Goal: Information Seeking & Learning: Learn about a topic

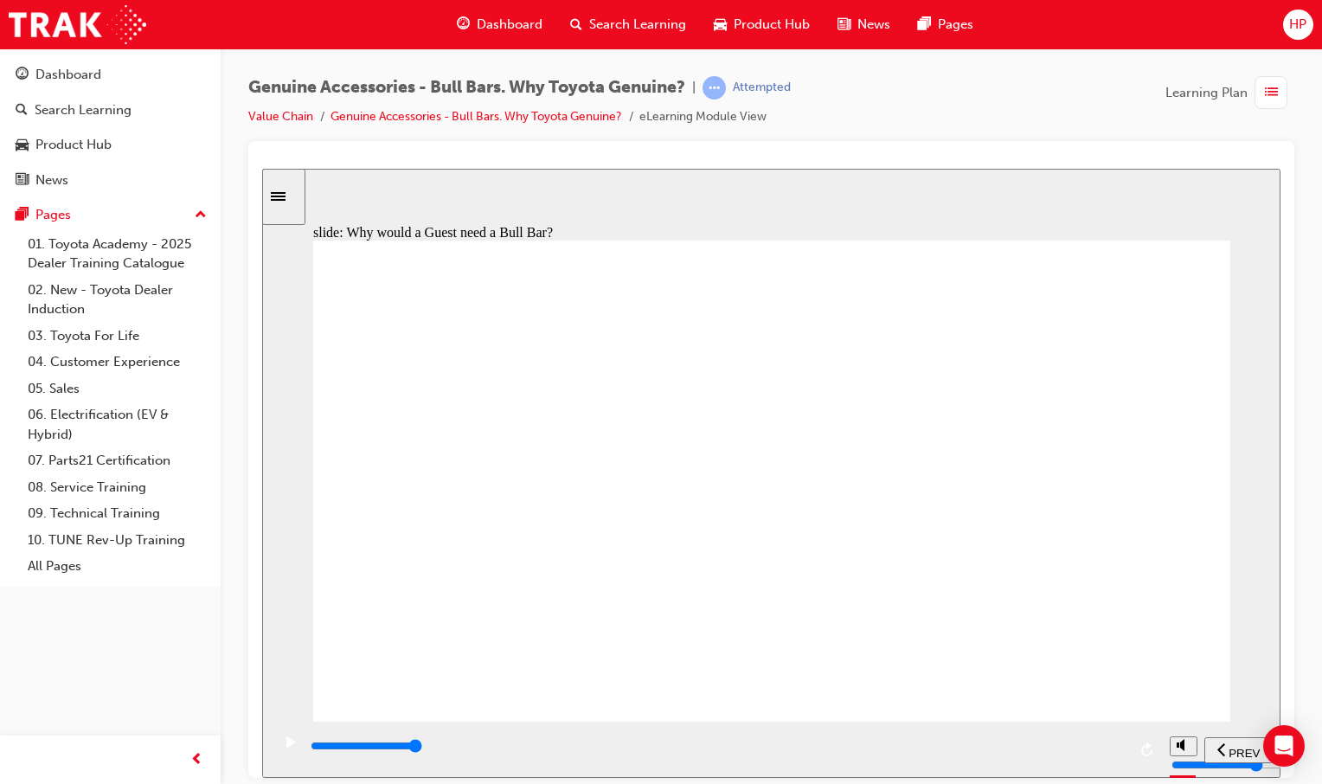
type input "300"
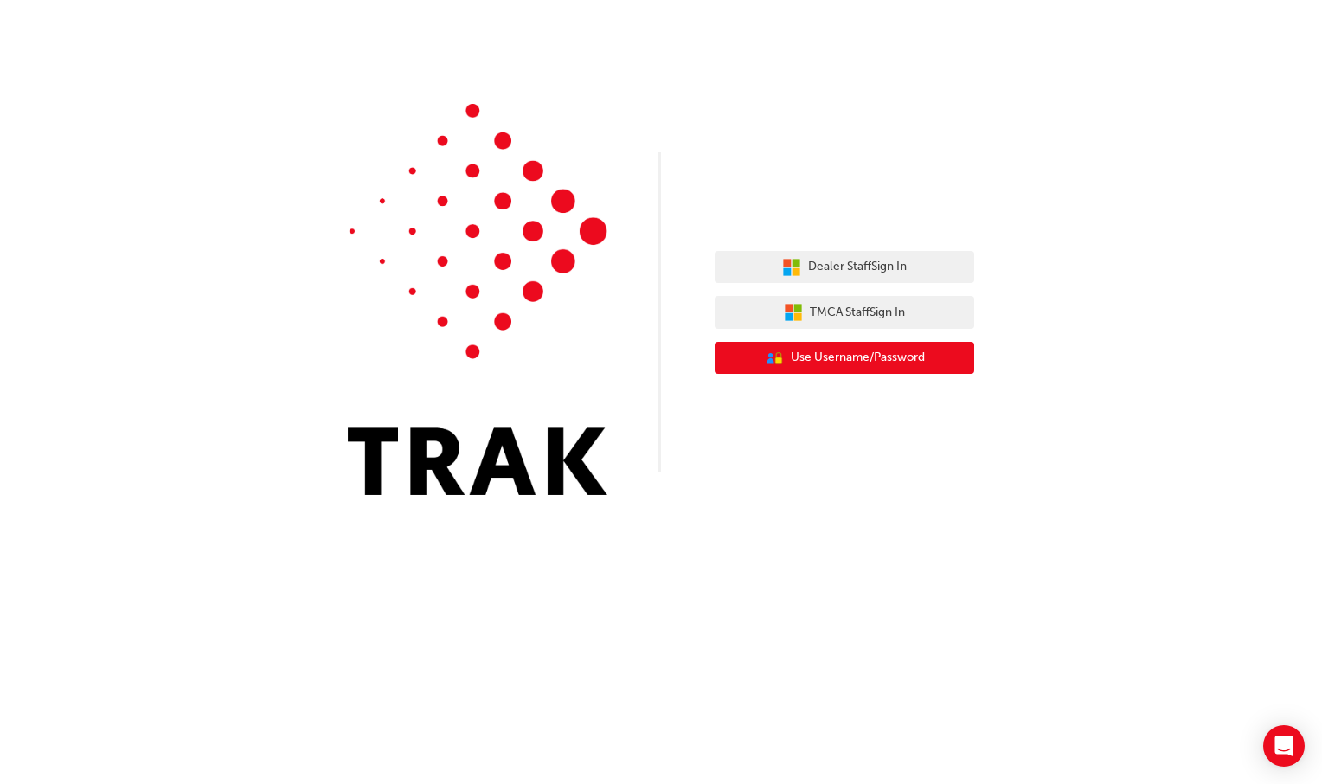
click at [851, 368] on button "User Authentication Icon - Blue Person, Gold Lock Use Username/Password" at bounding box center [845, 358] width 260 height 33
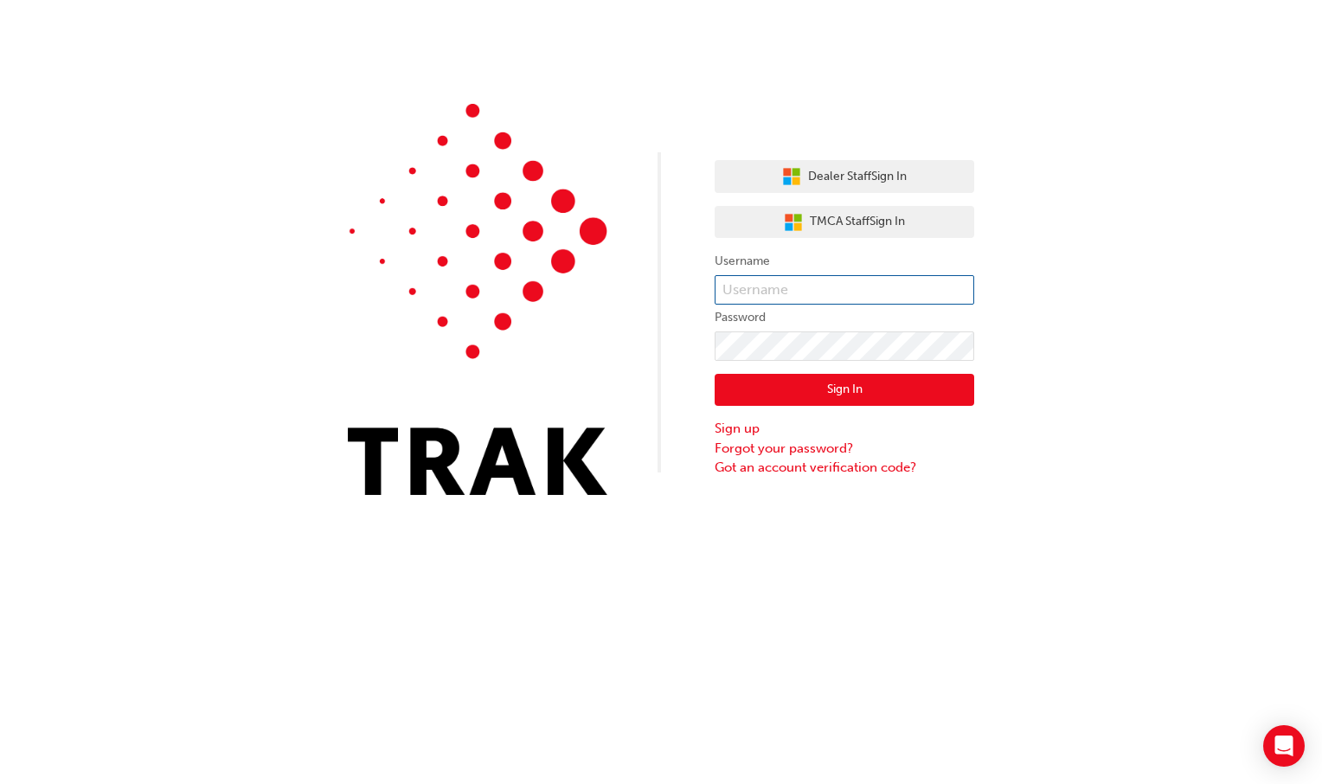
click at [805, 290] on input "text" at bounding box center [845, 289] width 260 height 29
type input "[PERSON_NAME].[PERSON_NAME]"
click at [864, 411] on div "Sign In Sign up Forgot your password? Got an account verification code?" at bounding box center [845, 419] width 260 height 117
click at [867, 395] on button "Sign In" at bounding box center [845, 390] width 260 height 33
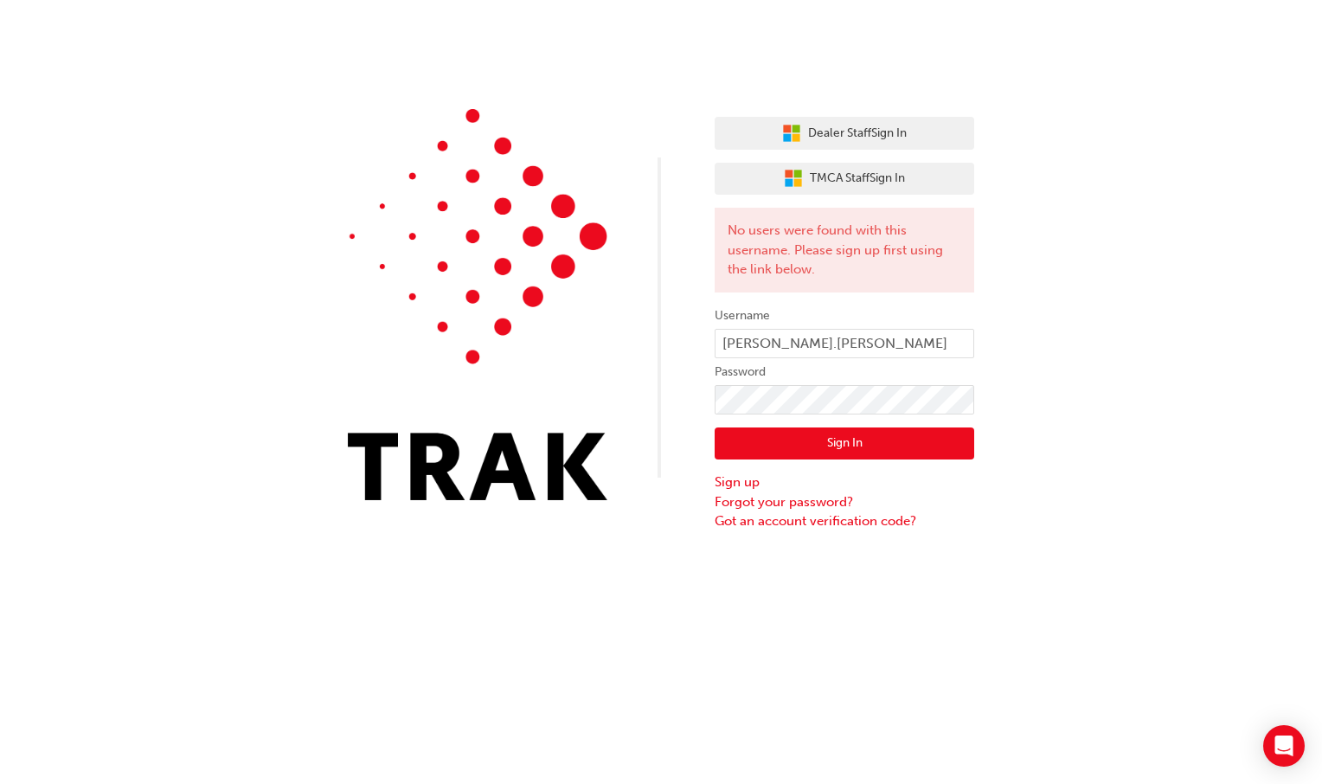
click at [908, 420] on div "Sign In Sign up Forgot your password? Got an account verification code?" at bounding box center [845, 472] width 260 height 117
click at [904, 343] on input "[PERSON_NAME].[PERSON_NAME]" at bounding box center [845, 343] width 260 height 29
type input "[PERSON_NAME][EMAIL_ADDRESS][PERSON_NAME][DOMAIN_NAME]"
click at [928, 440] on button "Sign In" at bounding box center [845, 443] width 260 height 33
click at [944, 341] on input "[PERSON_NAME][EMAIL_ADDRESS][PERSON_NAME][DOMAIN_NAME]" at bounding box center [845, 343] width 260 height 29
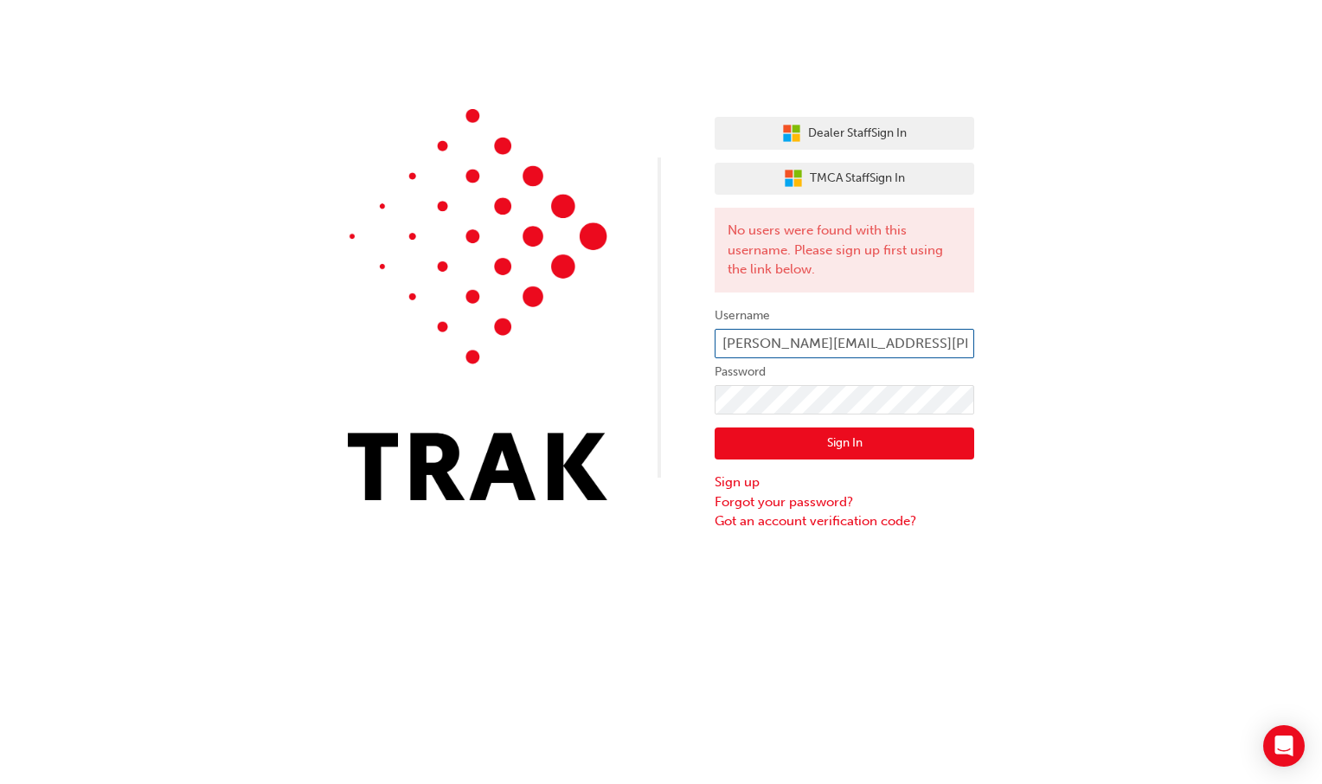
click at [950, 341] on input "[PERSON_NAME][EMAIL_ADDRESS][PERSON_NAME][DOMAIN_NAME]" at bounding box center [845, 343] width 260 height 29
drag, startPoint x: 950, startPoint y: 341, endPoint x: 794, endPoint y: 350, distance: 156.0
click at [794, 350] on input "[PERSON_NAME][EMAIL_ADDRESS][PERSON_NAME][DOMAIN_NAME]" at bounding box center [845, 343] width 260 height 29
type input "[PERSON_NAME].[PERSON_NAME]"
click at [701, 413] on div "Dealer Staff Sign In TMCA Staff Sign In No users were found with this username.…" at bounding box center [661, 265] width 1322 height 531
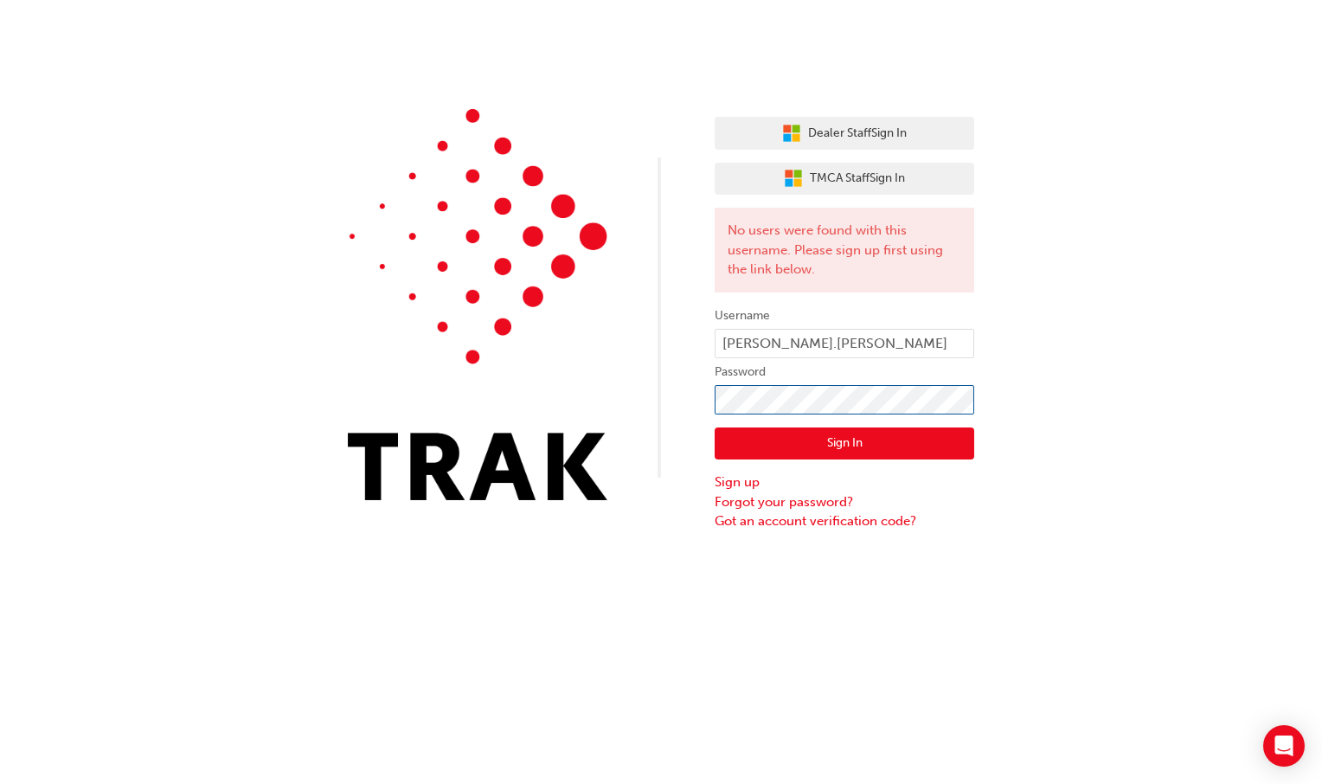
click at [624, 400] on div "Dealer Staff Sign In TMCA Staff Sign In No users were found with this username.…" at bounding box center [661, 265] width 1322 height 531
click at [931, 443] on button "Sign In" at bounding box center [845, 443] width 260 height 33
click at [923, 337] on input "[PERSON_NAME].[PERSON_NAME]" at bounding box center [845, 343] width 260 height 29
click at [922, 340] on input "[PERSON_NAME].[PERSON_NAME]" at bounding box center [845, 343] width 260 height 29
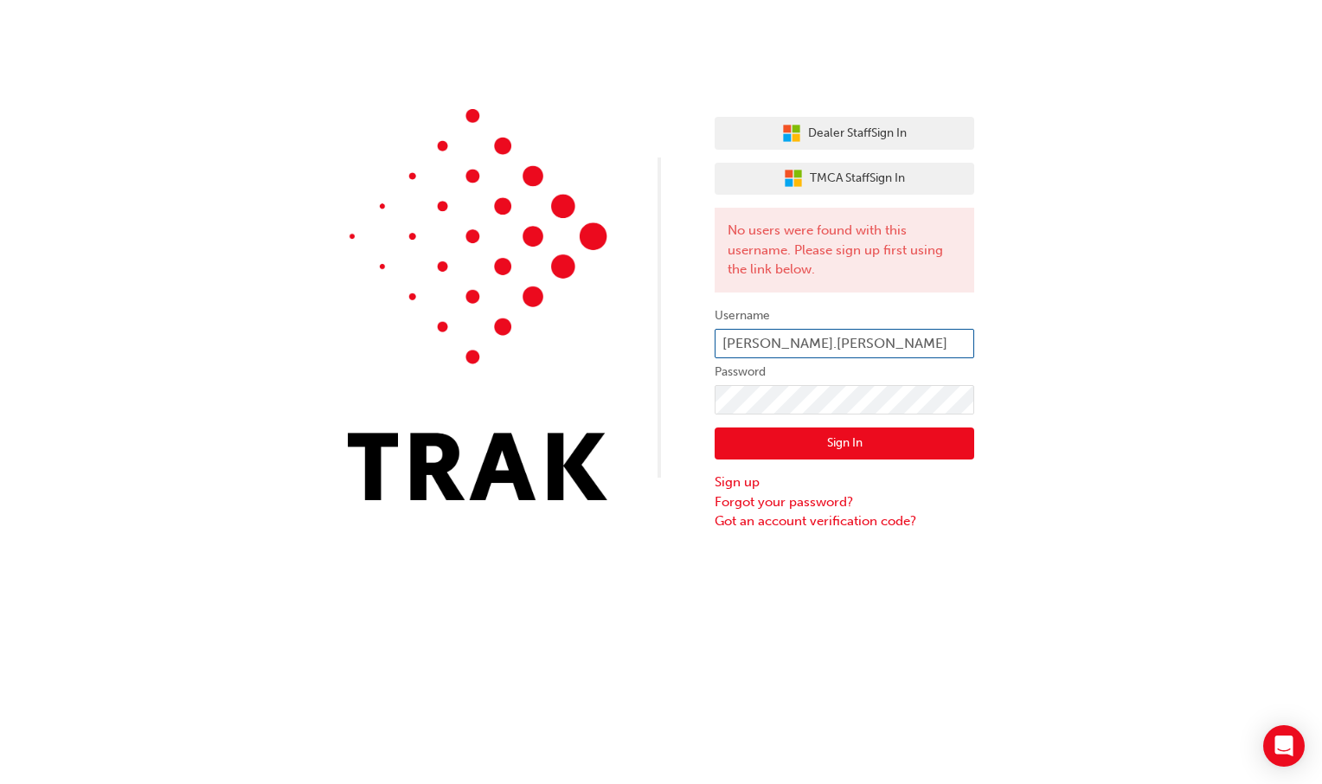
type input "[PERSON_NAME][EMAIL_ADDRESS][PERSON_NAME][DOMAIN_NAME]"
click at [877, 448] on button "Sign In" at bounding box center [845, 443] width 260 height 33
click at [941, 337] on input "[PERSON_NAME][EMAIL_ADDRESS][PERSON_NAME][DOMAIN_NAME]" at bounding box center [845, 343] width 260 height 29
click at [940, 337] on input "[PERSON_NAME][EMAIL_ADDRESS][PERSON_NAME][DOMAIN_NAME]" at bounding box center [845, 343] width 260 height 29
click at [950, 347] on input "[PERSON_NAME][EMAIL_ADDRESS][PERSON_NAME][DOMAIN_NAME]" at bounding box center [845, 343] width 260 height 29
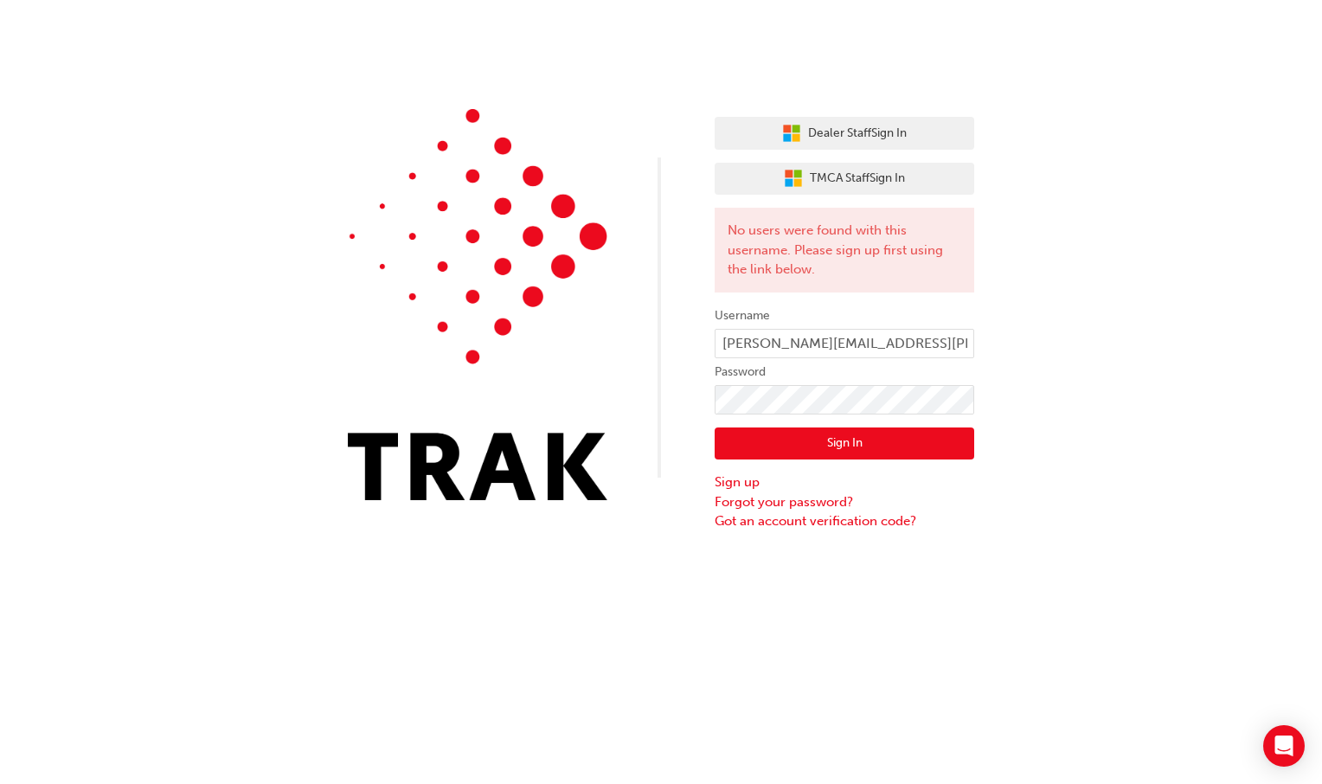
click at [779, 456] on button "Sign In" at bounding box center [845, 443] width 260 height 33
click at [927, 349] on input "[PERSON_NAME][EMAIL_ADDRESS][PERSON_NAME][DOMAIN_NAME]" at bounding box center [845, 343] width 260 height 29
click at [927, 348] on input "[PERSON_NAME][EMAIL_ADDRESS][PERSON_NAME][DOMAIN_NAME]" at bounding box center [845, 343] width 260 height 29
click at [944, 342] on input "[PERSON_NAME][EMAIL_ADDRESS][PERSON_NAME][DOMAIN_NAME]" at bounding box center [845, 343] width 260 height 29
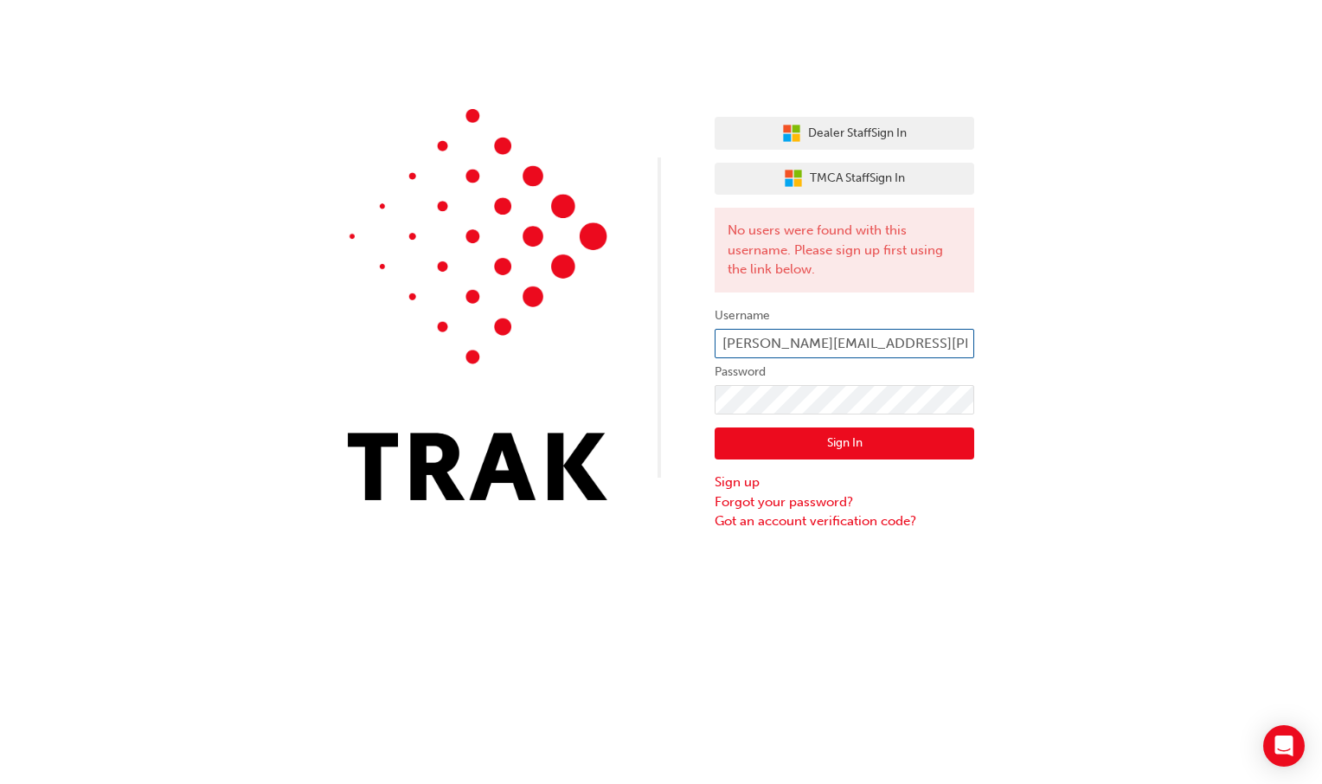
click at [944, 342] on input "[PERSON_NAME][EMAIL_ADDRESS][PERSON_NAME][DOMAIN_NAME]" at bounding box center [845, 343] width 260 height 29
click at [890, 362] on label "Password" at bounding box center [845, 372] width 260 height 21
click at [949, 336] on input "[PERSON_NAME][EMAIL_ADDRESS][PERSON_NAME][DOMAIN_NAME]" at bounding box center [845, 343] width 260 height 29
click at [936, 344] on input "[PERSON_NAME][EMAIL_ADDRESS][PERSON_NAME][DOMAIN_NAME]" at bounding box center [845, 343] width 260 height 29
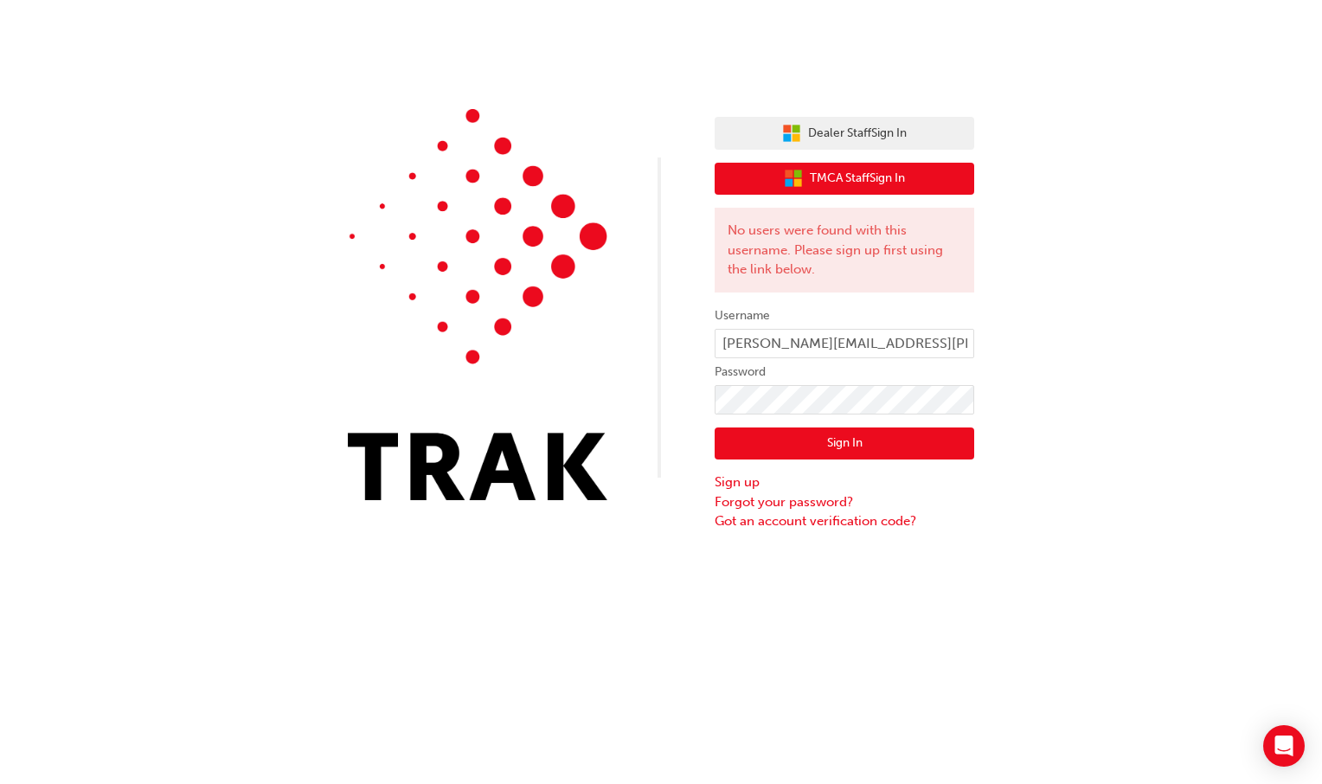
click at [919, 179] on button "TMCA Staff Sign In" at bounding box center [845, 179] width 260 height 33
